Goal: Find specific page/section: Find specific page/section

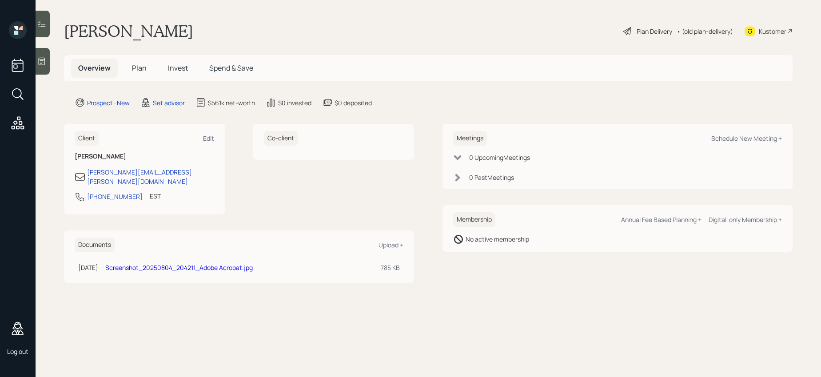
click at [23, 105] on div at bounding box center [18, 95] width 16 height 76
click at [24, 97] on icon at bounding box center [18, 94] width 16 height 16
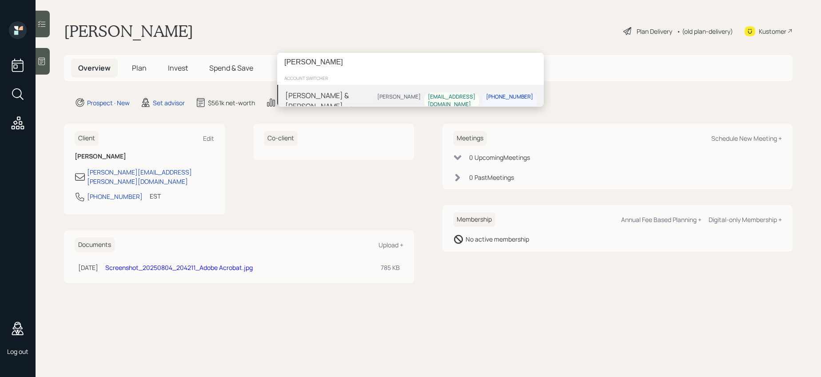
type input "julio samble"
click at [382, 96] on div "Jonah Coleman" at bounding box center [399, 97] width 44 height 8
